Goal: Task Accomplishment & Management: Manage account settings

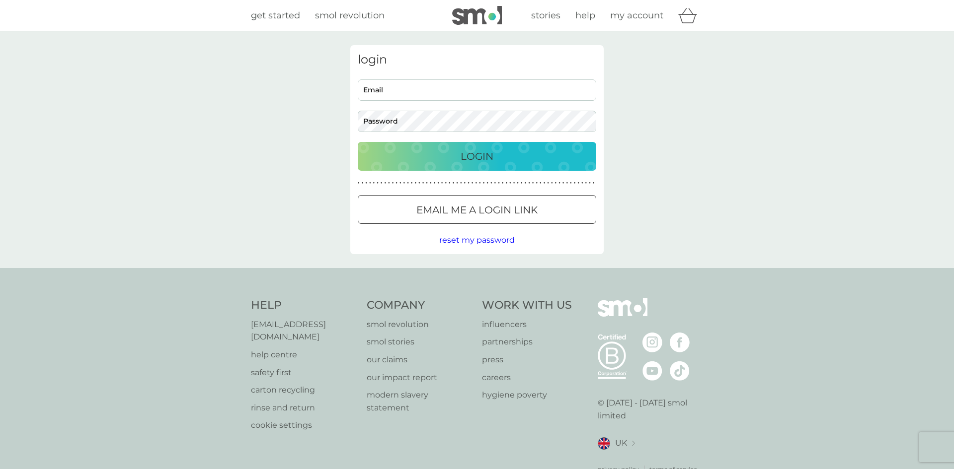
drag, startPoint x: 0, startPoint y: 0, endPoint x: 493, endPoint y: 172, distance: 522.3
click at [485, 94] on input "Email" at bounding box center [477, 89] width 238 height 21
type input "[EMAIL_ADDRESS][PERSON_NAME][DOMAIN_NAME]"
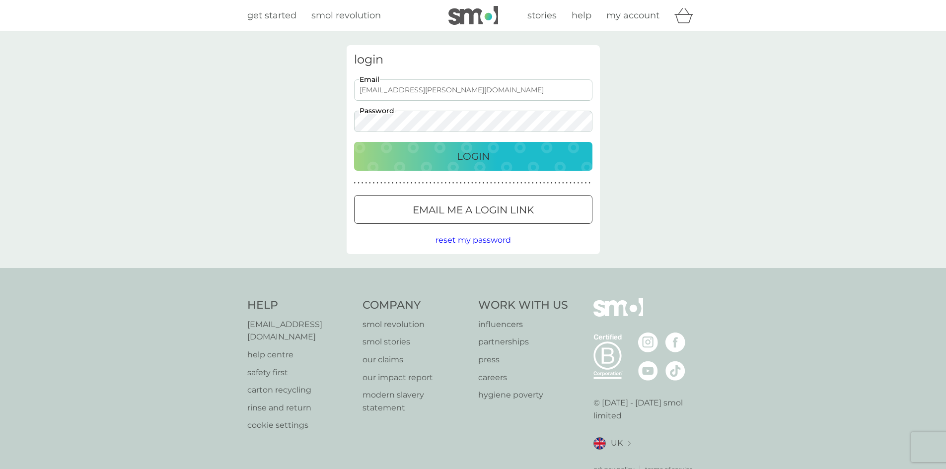
click at [0, 0] on div "Preferences Decline Accept" at bounding box center [0, 0] width 0 height 0
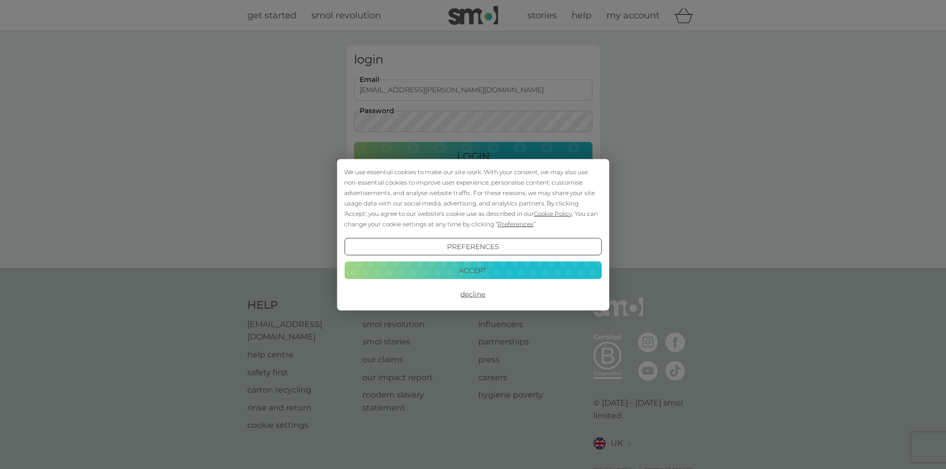
click at [487, 271] on button "Accept" at bounding box center [472, 271] width 257 height 18
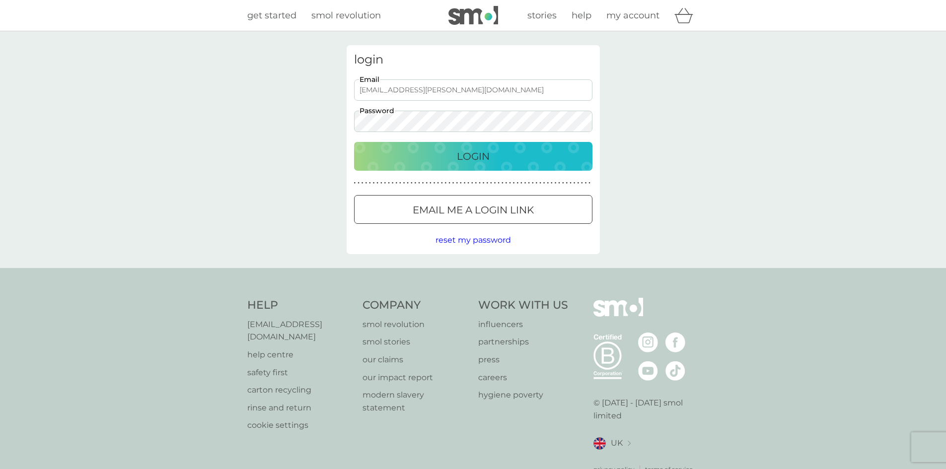
click at [447, 154] on div "Login" at bounding box center [473, 156] width 219 height 16
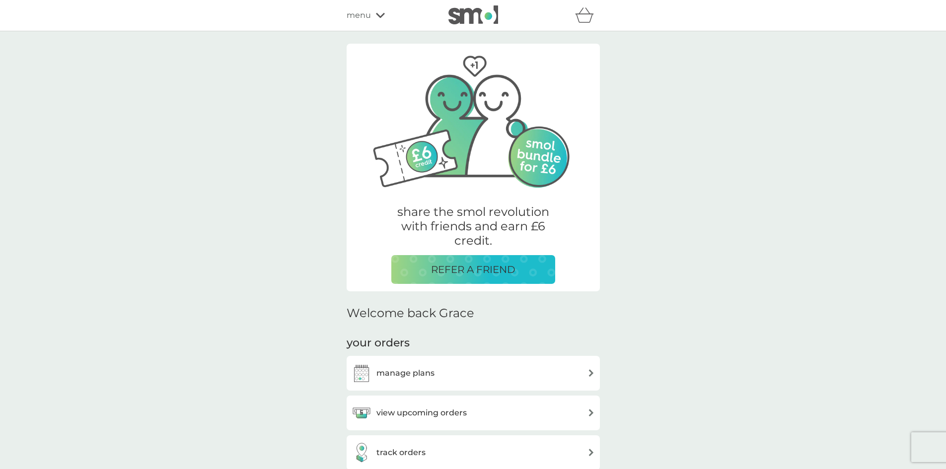
click at [381, 14] on icon at bounding box center [380, 15] width 9 height 6
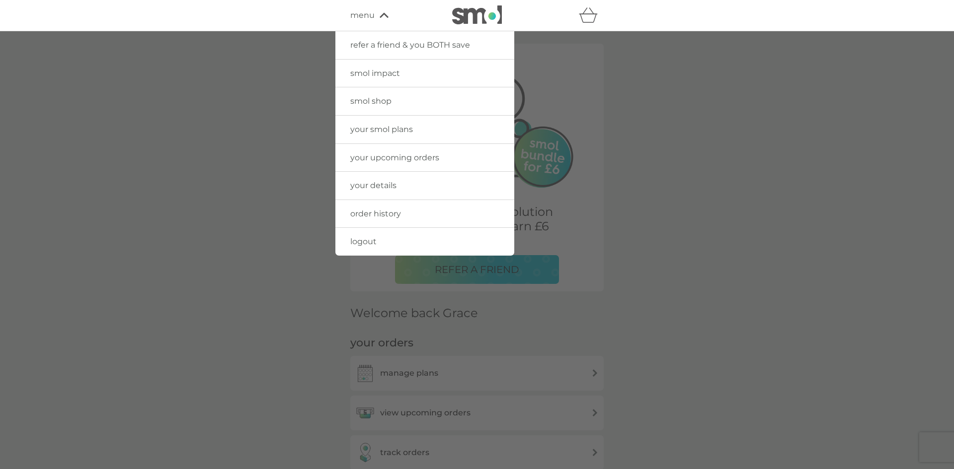
click at [379, 99] on span "smol shop" at bounding box center [370, 100] width 41 height 9
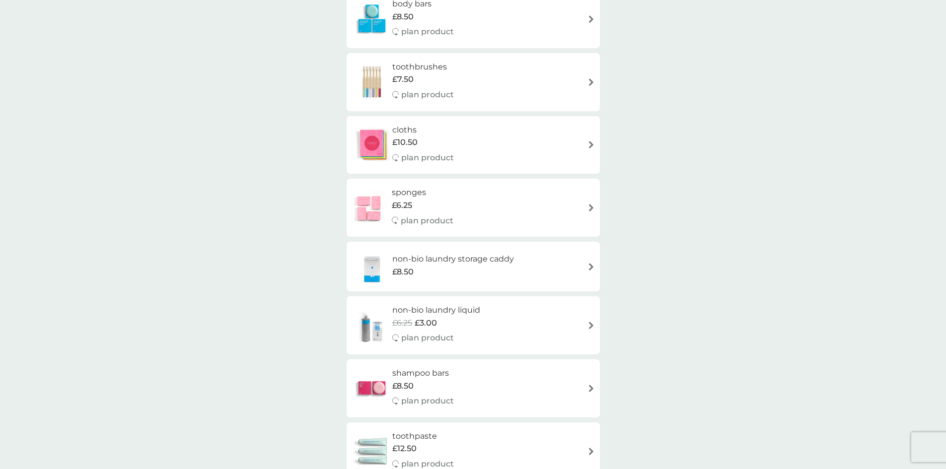
scroll to position [844, 0]
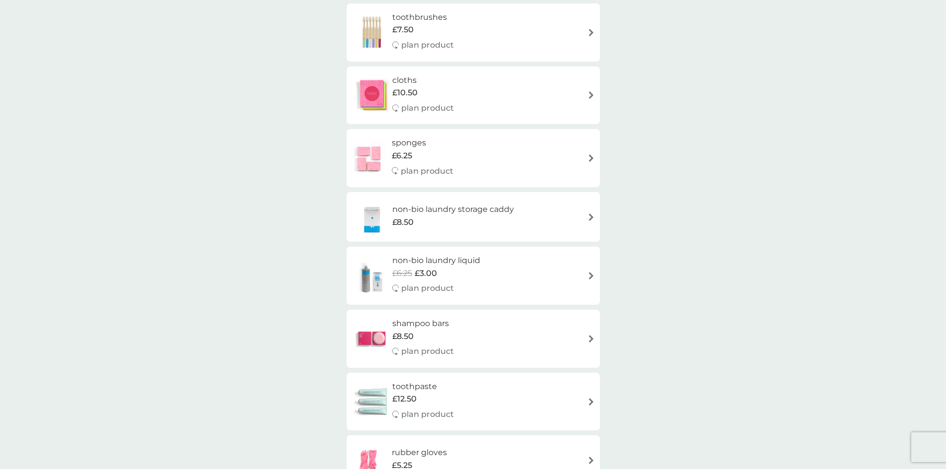
click at [445, 210] on h6 "non-bio laundry storage caddy" at bounding box center [453, 209] width 122 height 13
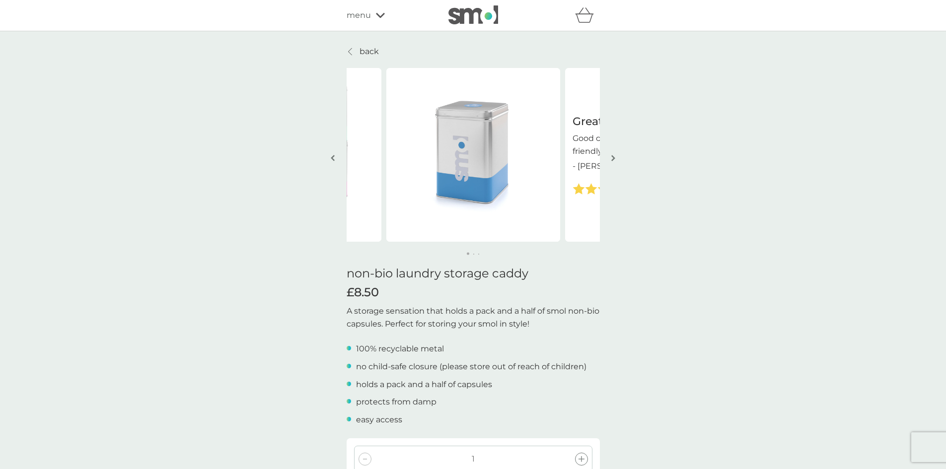
click at [613, 157] on img "button" at bounding box center [613, 157] width 4 height 7
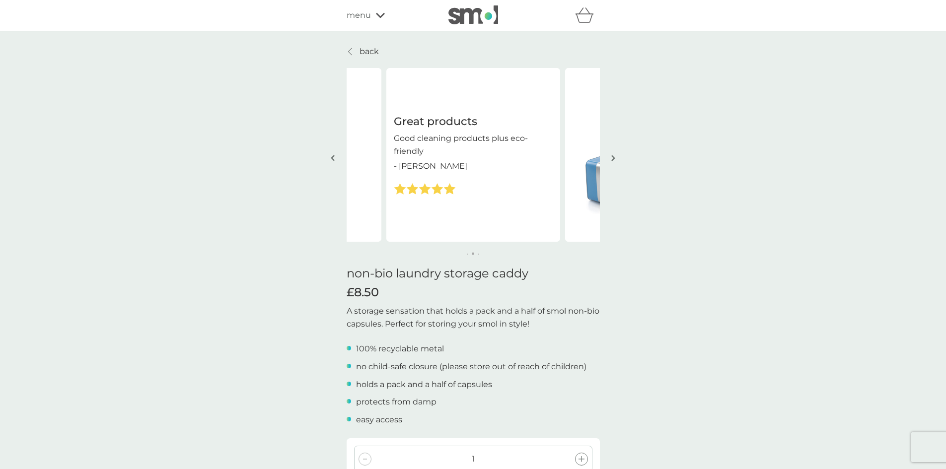
click at [613, 157] on img "button" at bounding box center [613, 157] width 4 height 7
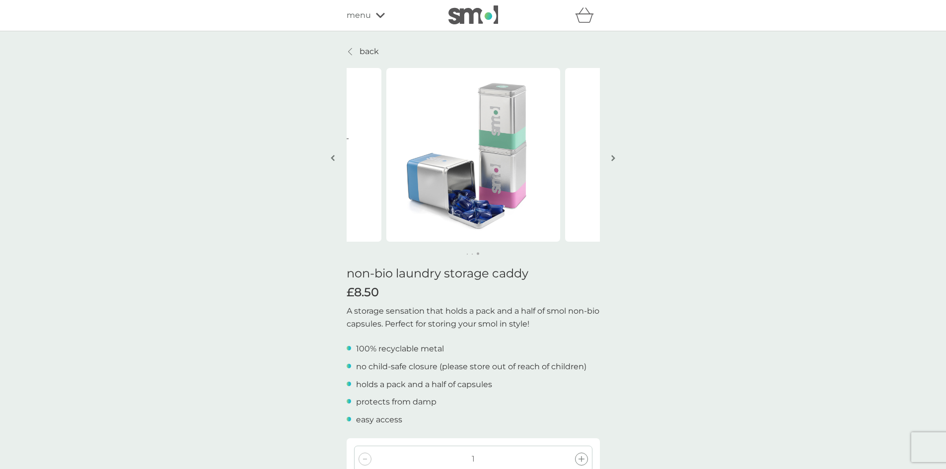
click at [353, 50] on div at bounding box center [350, 52] width 7 height 8
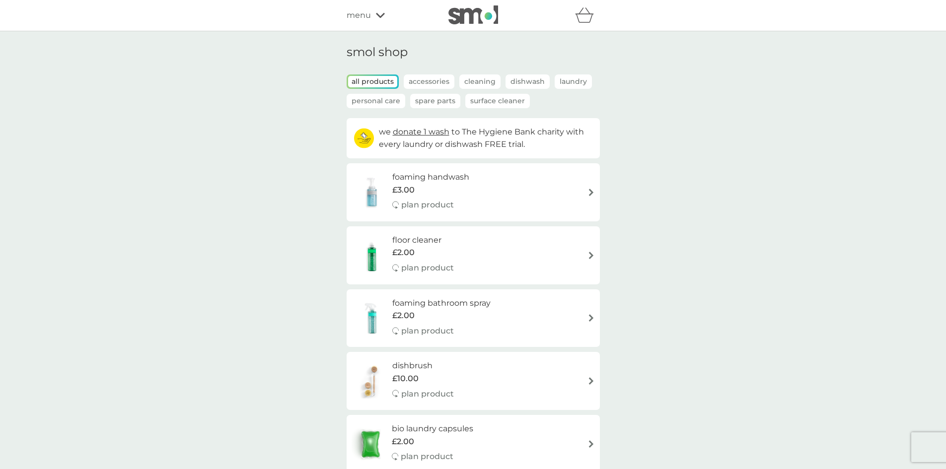
click at [561, 82] on p "Laundry" at bounding box center [573, 81] width 37 height 14
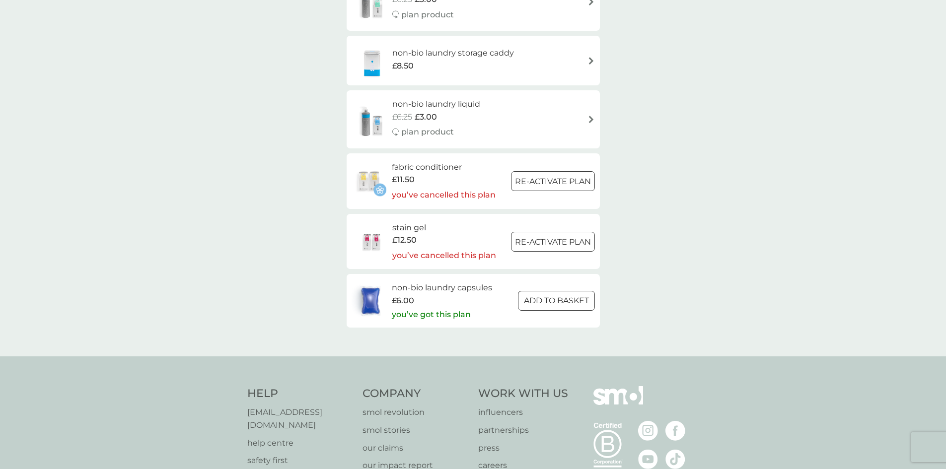
scroll to position [397, 0]
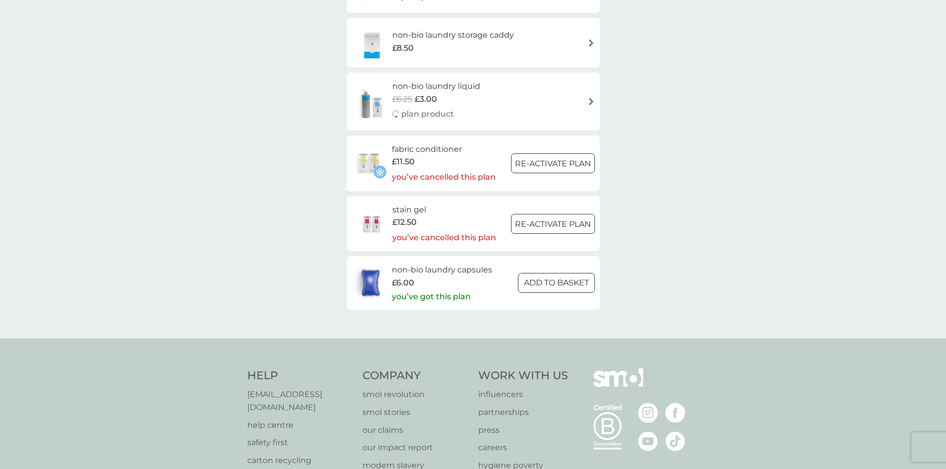
click at [484, 270] on h6 "non-bio laundry capsules" at bounding box center [442, 270] width 100 height 13
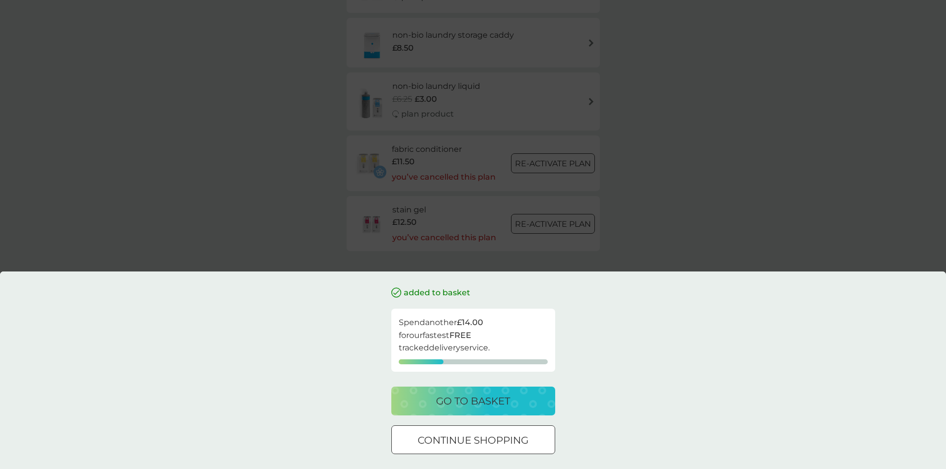
click at [432, 444] on p "continue shopping" at bounding box center [473, 441] width 111 height 16
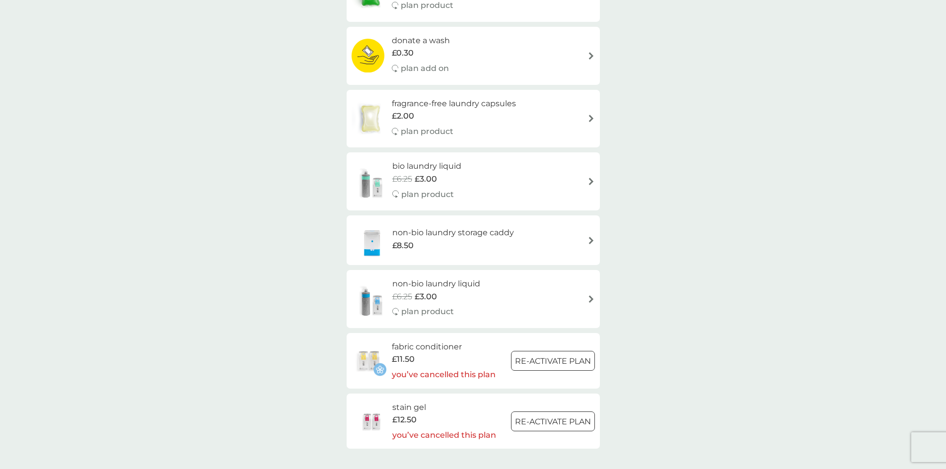
scroll to position [0, 0]
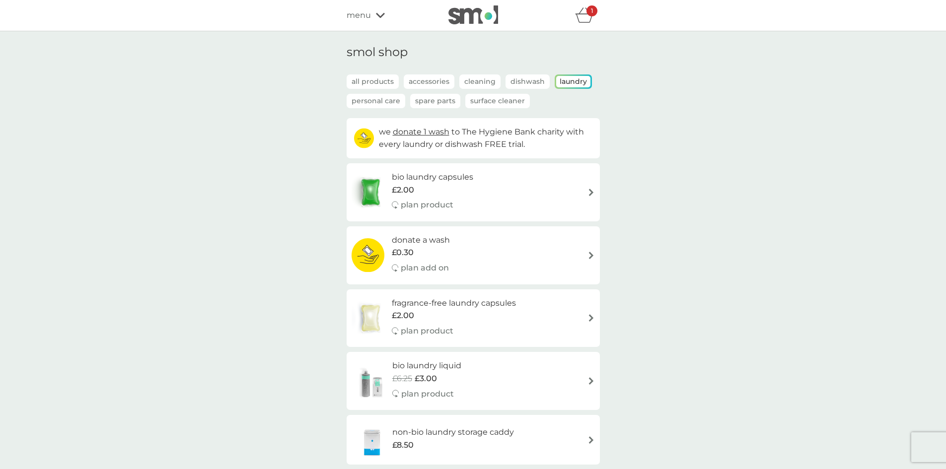
click at [587, 14] on div "1" at bounding box center [592, 10] width 11 height 11
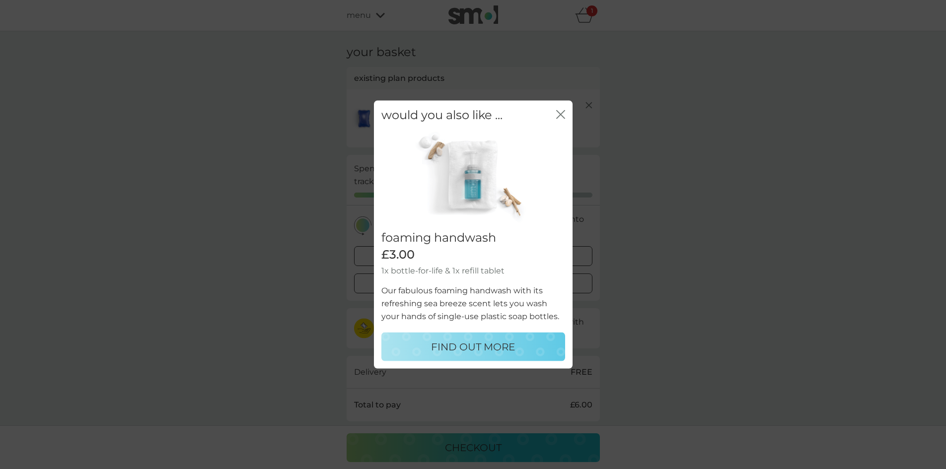
click at [563, 115] on icon "close" at bounding box center [560, 114] width 9 height 9
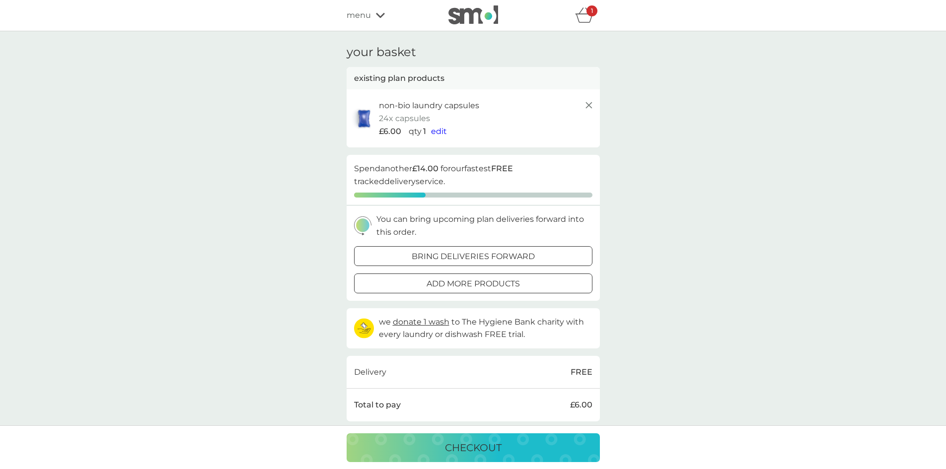
click at [587, 105] on icon at bounding box center [589, 105] width 12 height 12
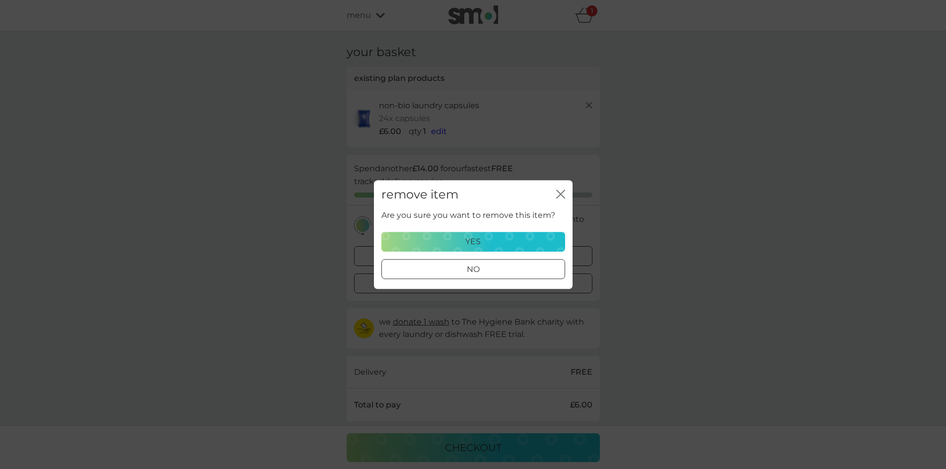
click at [480, 238] on p "yes" at bounding box center [472, 241] width 15 height 13
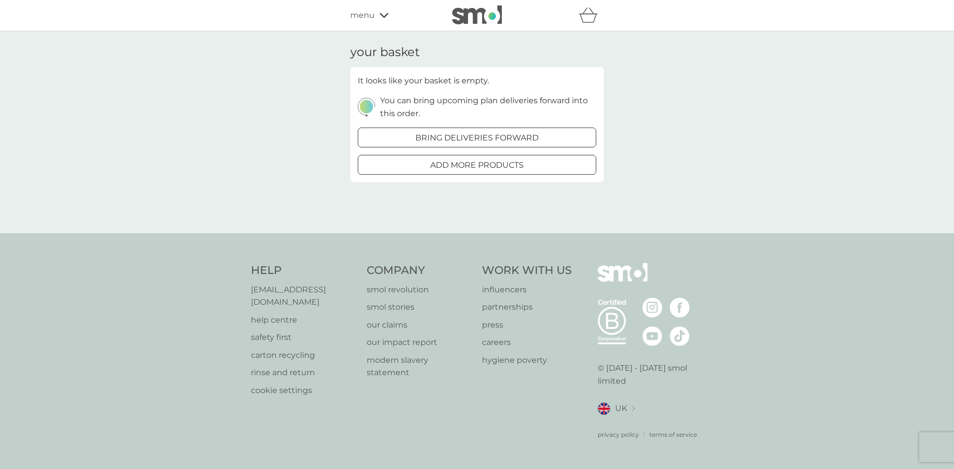
click at [385, 15] on icon at bounding box center [383, 15] width 9 height 6
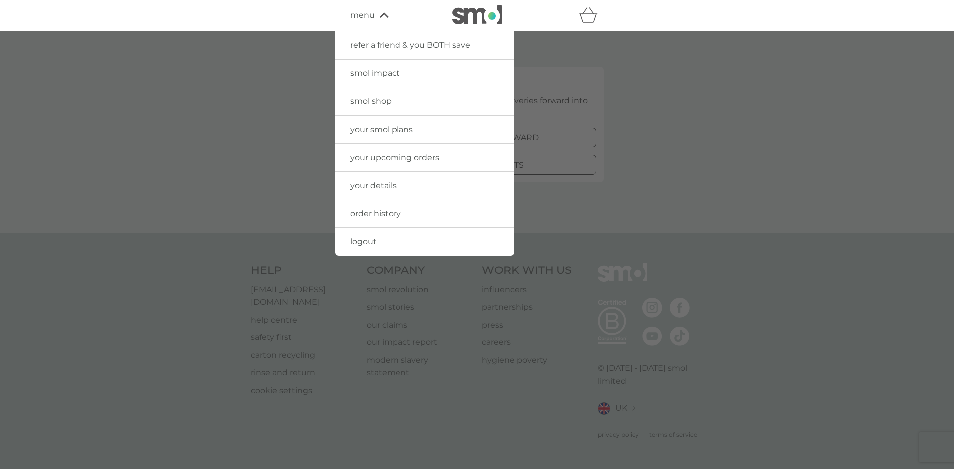
click at [393, 132] on span "your smol plans" at bounding box center [381, 129] width 63 height 9
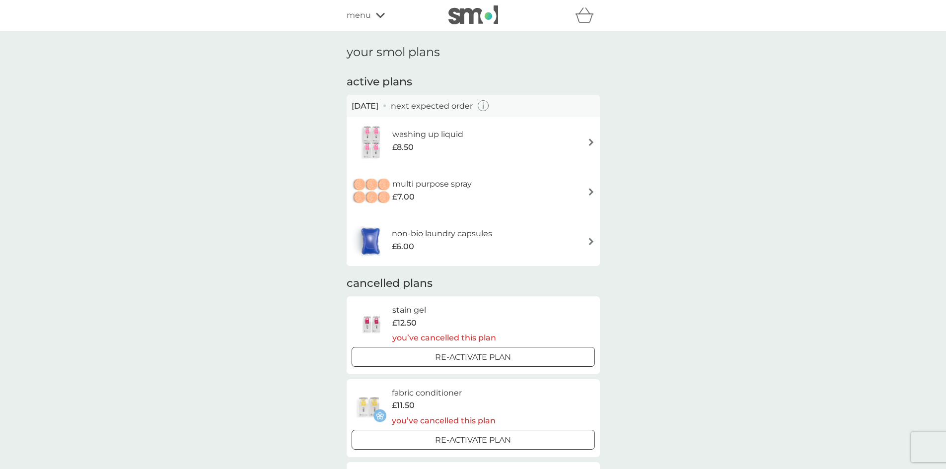
click at [590, 137] on div "washing up liquid £8.50" at bounding box center [473, 142] width 243 height 35
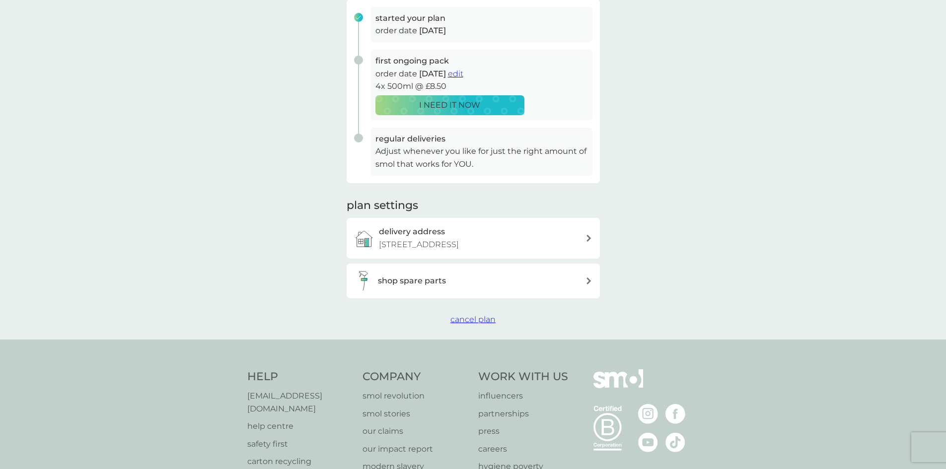
scroll to position [99, 0]
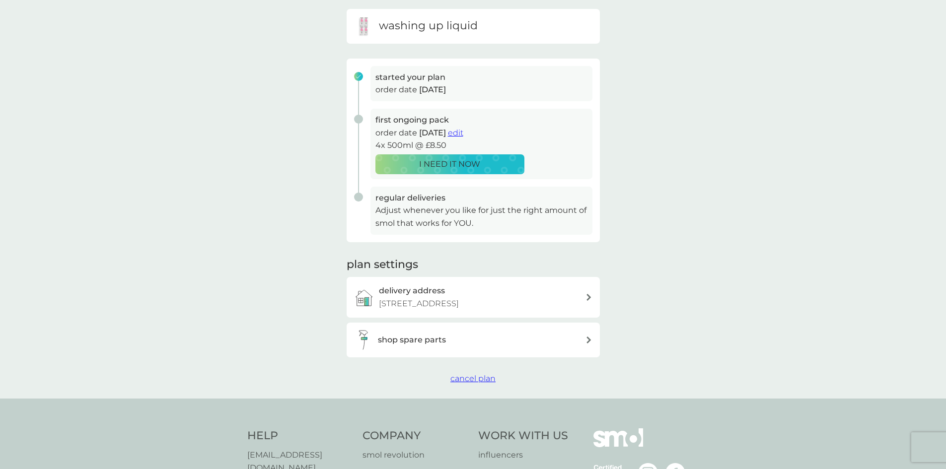
click at [481, 383] on span "cancel plan" at bounding box center [472, 378] width 45 height 9
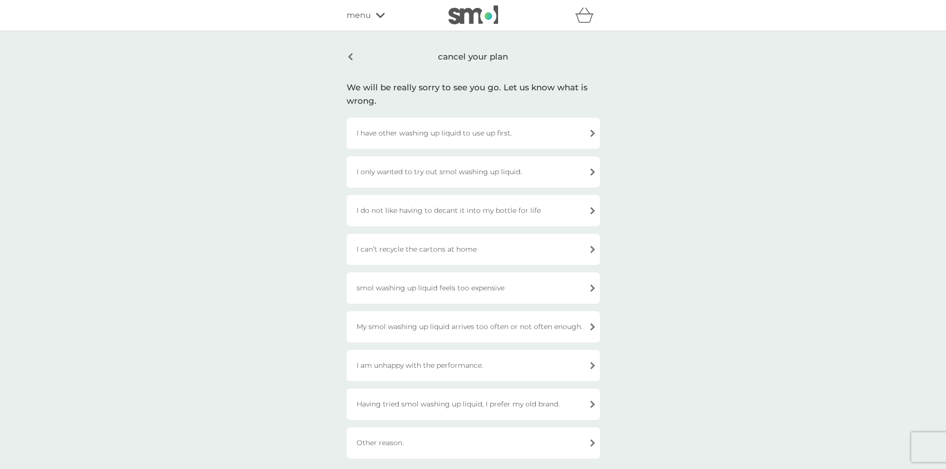
click at [470, 131] on div "I have other washing up liquid to use up first." at bounding box center [473, 133] width 253 height 31
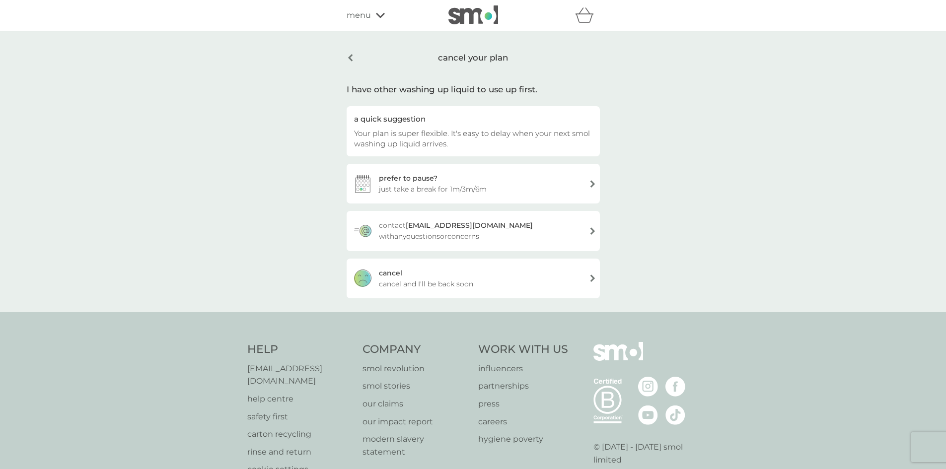
click at [422, 290] on div "cancel cancel and I'll be back soon" at bounding box center [473, 279] width 253 height 40
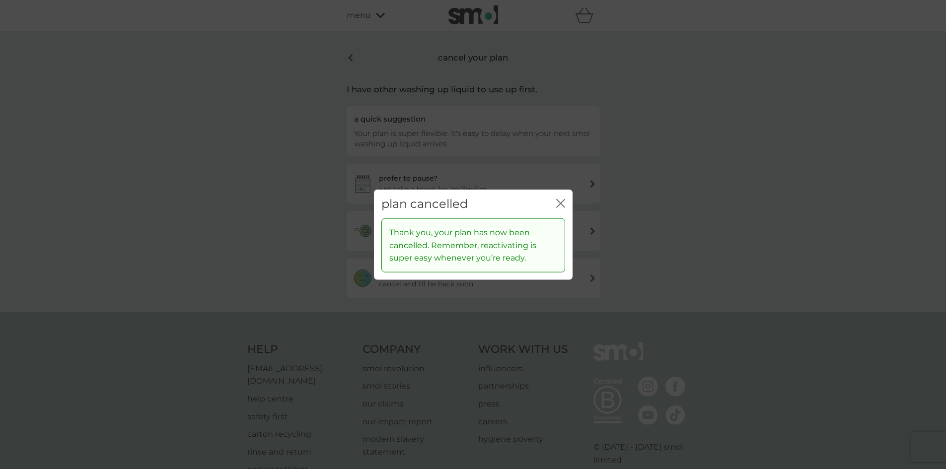
click at [561, 204] on icon "close" at bounding box center [563, 203] width 4 height 8
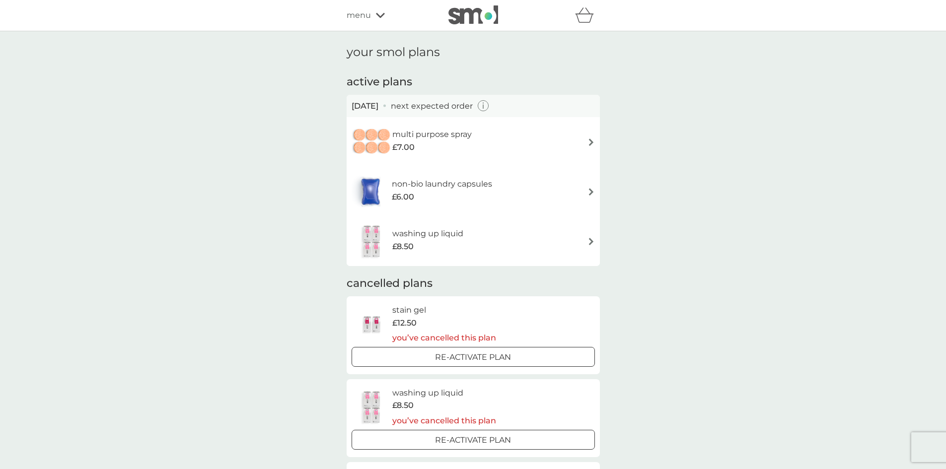
click at [383, 14] on icon at bounding box center [380, 15] width 9 height 5
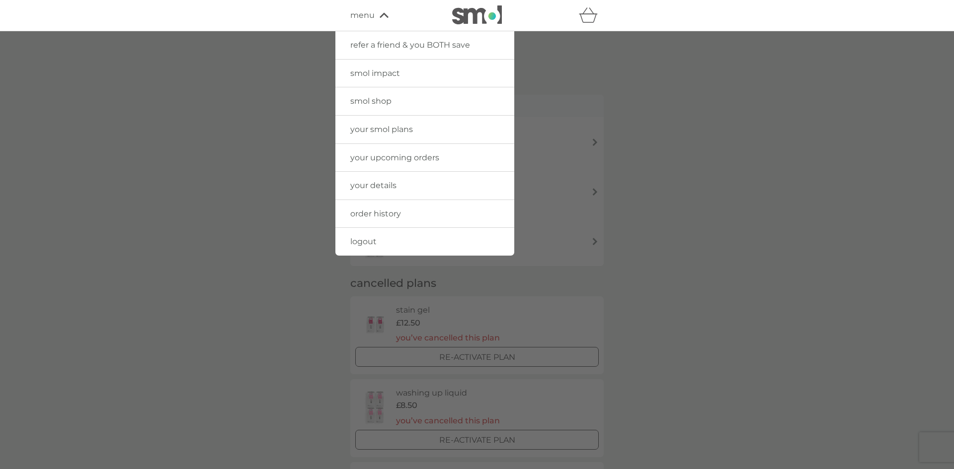
click at [420, 158] on span "your upcoming orders" at bounding box center [394, 157] width 89 height 9
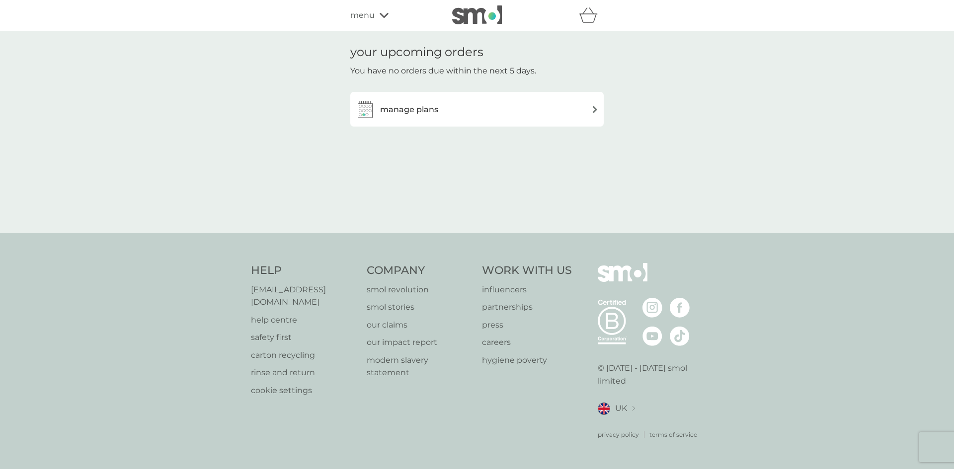
click at [371, 13] on span "menu" at bounding box center [362, 15] width 24 height 13
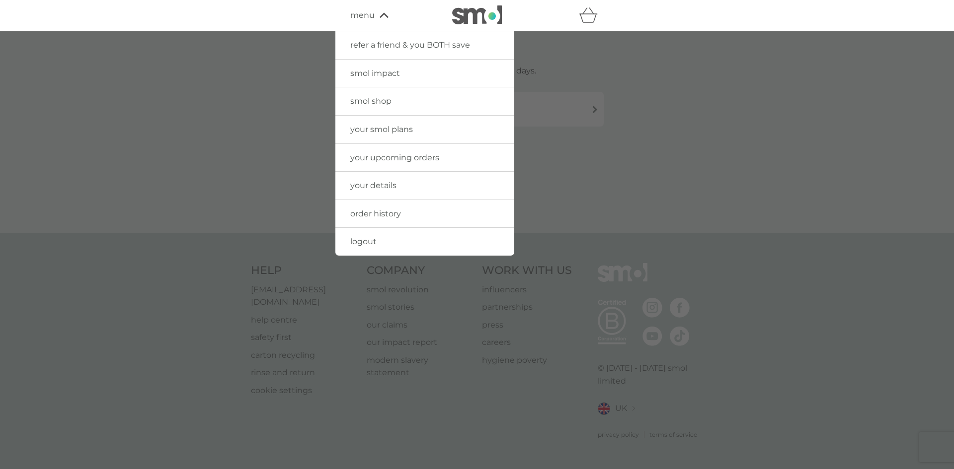
click at [400, 131] on span "your smol plans" at bounding box center [381, 129] width 63 height 9
